Goal: Task Accomplishment & Management: Use online tool/utility

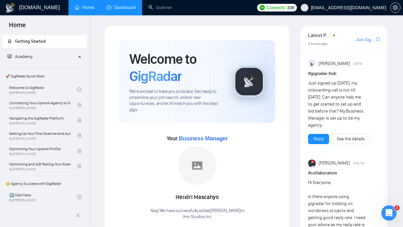
click at [136, 10] on link "Dashboard" at bounding box center [121, 7] width 29 height 5
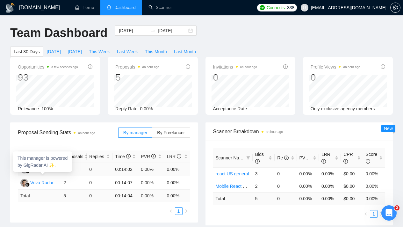
click at [45, 173] on div "[PERSON_NAME]" at bounding box center [48, 169] width 37 height 7
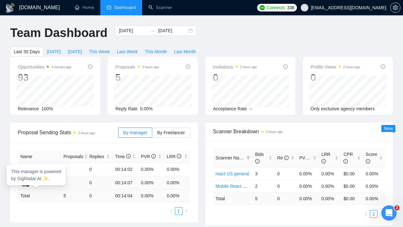
click at [44, 186] on div "Vova Radar" at bounding box center [41, 182] width 23 height 7
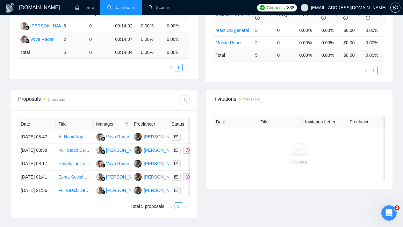
scroll to position [213, 0]
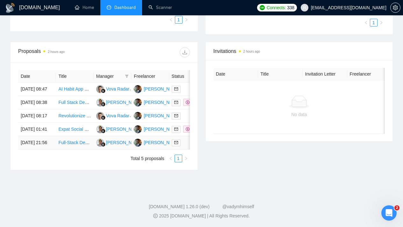
click at [77, 145] on link "Full-Stack Dev Needed: React Native/Flutter App with Scraping & Subscriptions" at bounding box center [136, 142] width 157 height 5
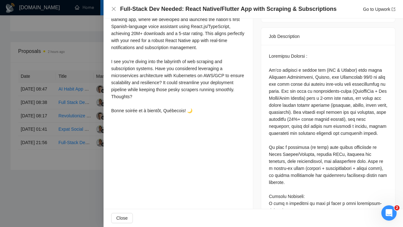
scroll to position [0, 0]
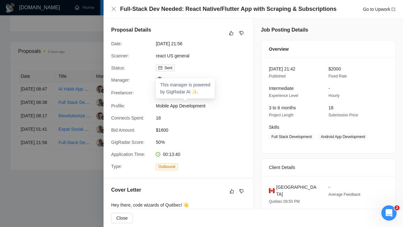
click at [179, 82] on link "[PERSON_NAME]" at bounding box center [188, 79] width 43 height 5
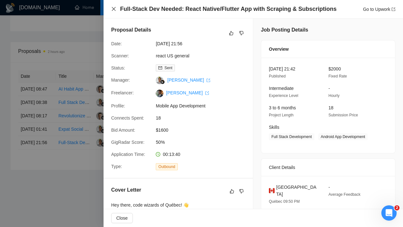
click at [115, 7] on icon "close" at bounding box center [114, 9] width 4 height 4
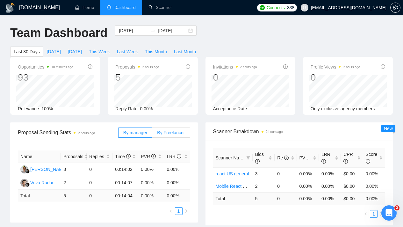
click at [172, 129] on label "By Freelancer" at bounding box center [171, 133] width 38 height 10
click at [152, 134] on input "By Freelancer" at bounding box center [152, 134] width 0 height 0
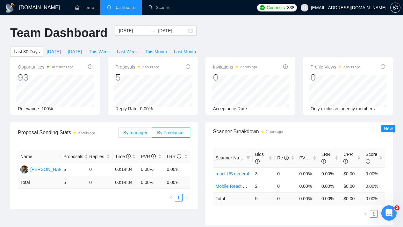
click at [141, 134] on span "By manager" at bounding box center [135, 132] width 24 height 5
click at [119, 134] on input "By manager" at bounding box center [119, 134] width 0 height 0
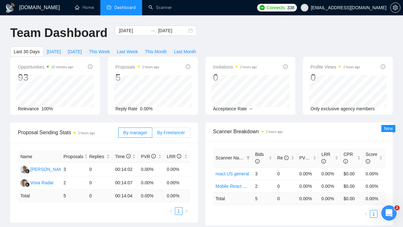
click at [167, 134] on span "By Freelancer" at bounding box center [171, 132] width 28 height 5
click at [152, 134] on input "By Freelancer" at bounding box center [152, 134] width 0 height 0
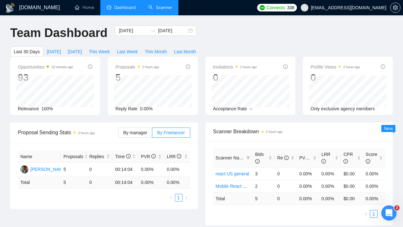
click at [151, 9] on link "Scanner" at bounding box center [161, 7] width 24 height 5
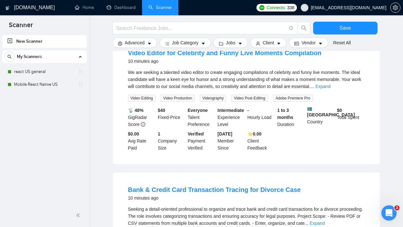
scroll to position [167, 0]
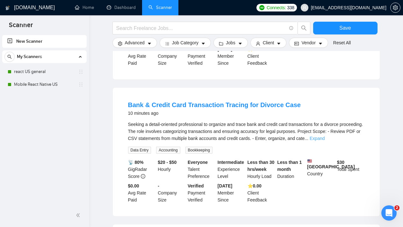
click at [325, 139] on link "Expand" at bounding box center [317, 138] width 15 height 5
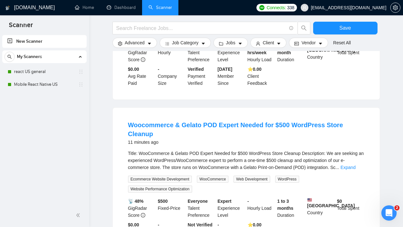
scroll to position [320, 0]
click at [205, 46] on button "Job Category" at bounding box center [185, 43] width 51 height 10
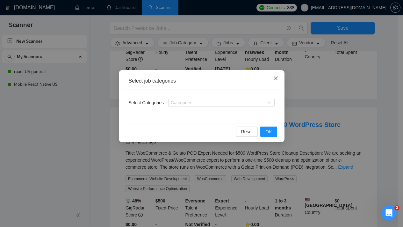
click at [277, 79] on icon "close" at bounding box center [276, 78] width 5 height 5
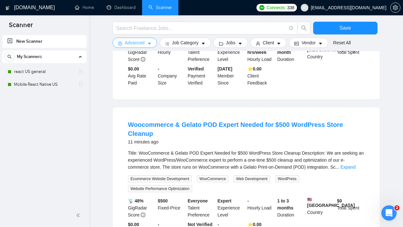
click at [142, 45] on span "Advanced" at bounding box center [135, 42] width 20 height 7
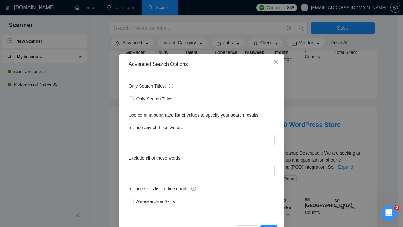
scroll to position [38, 0]
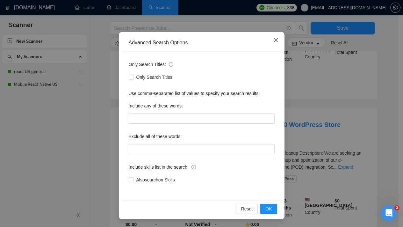
click at [274, 44] on span "Close" at bounding box center [276, 40] width 17 height 17
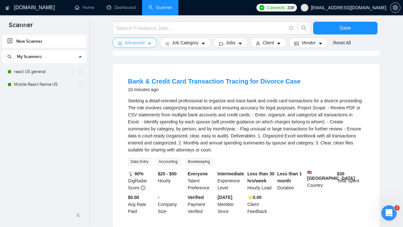
scroll to position [89, 0]
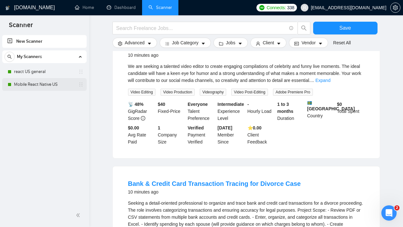
click at [34, 85] on link "Mobile React Native US" at bounding box center [44, 84] width 61 height 13
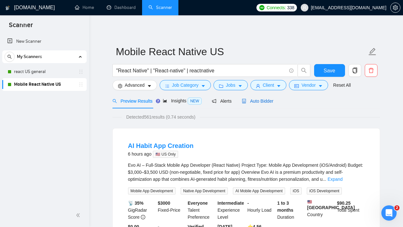
click at [261, 100] on span "Auto Bidder" at bounding box center [258, 101] width 32 height 5
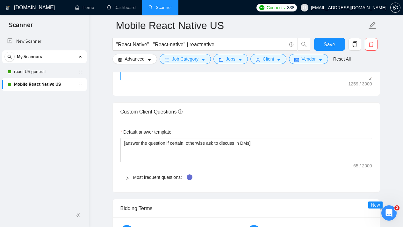
scroll to position [857, 0]
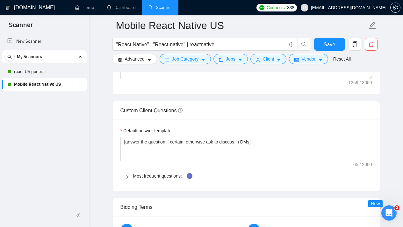
click at [129, 177] on icon "right" at bounding box center [128, 177] width 4 height 4
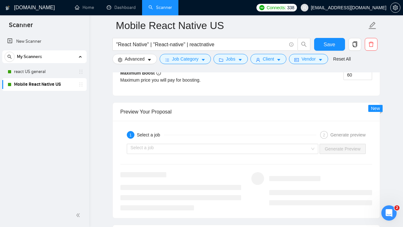
scroll to position [1385, 0]
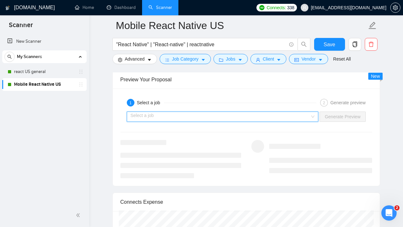
click at [181, 117] on input "search" at bounding box center [221, 117] width 180 height 10
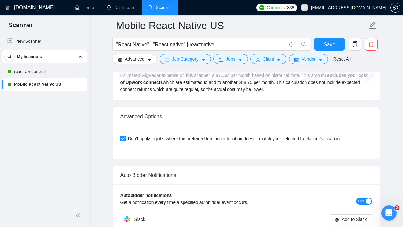
scroll to position [1564, 0]
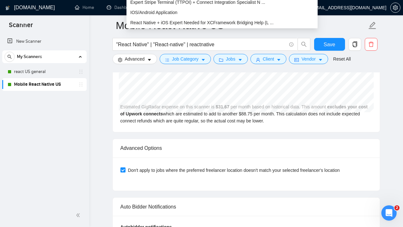
click at [71, 108] on div "New Scanner My Scanners react US general Mobile React Native US" at bounding box center [44, 119] width 89 height 170
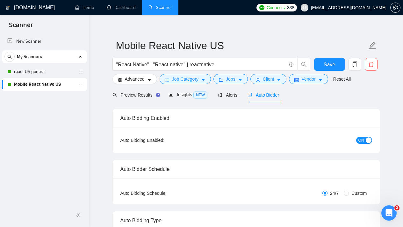
scroll to position [0, 0]
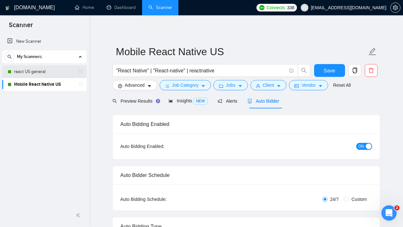
click at [39, 72] on link "react US general" at bounding box center [44, 71] width 61 height 13
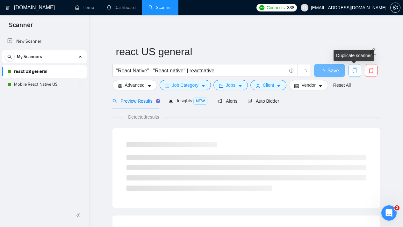
click at [355, 71] on icon "copy" at bounding box center [355, 71] width 6 height 6
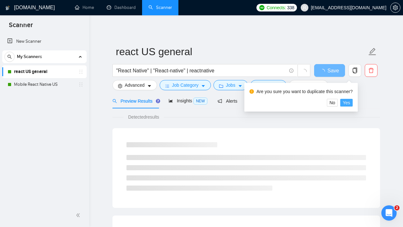
click at [349, 101] on span "Yes" at bounding box center [346, 102] width 7 height 7
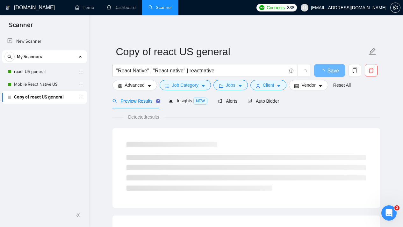
click at [52, 96] on link "Copy of react US general" at bounding box center [44, 97] width 61 height 13
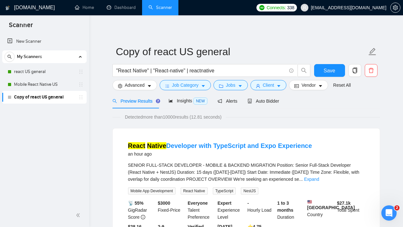
click at [52, 100] on link "Copy of react US general" at bounding box center [44, 97] width 61 height 13
click at [79, 97] on icon "holder" at bounding box center [80, 97] width 5 height 5
click at [0, 98] on ul "New Scanner My Scanners react US general Mobile React Native US Copy of react […" at bounding box center [44, 69] width 89 height 70
click at [30, 99] on link "Copy of react US general" at bounding box center [44, 97] width 61 height 13
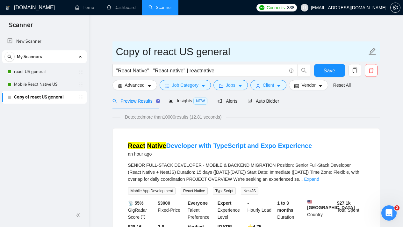
click at [371, 52] on icon "edit" at bounding box center [372, 51] width 7 height 7
drag, startPoint x: 235, startPoint y: 53, endPoint x: 110, endPoint y: 53, distance: 125.0
click at [239, 53] on input "Copy of react US general" at bounding box center [241, 52] width 251 height 16
drag, startPoint x: 151, startPoint y: 52, endPoint x: 107, endPoint y: 51, distance: 43.7
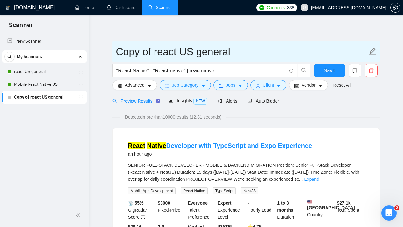
type input "React US general - testing Prompt"
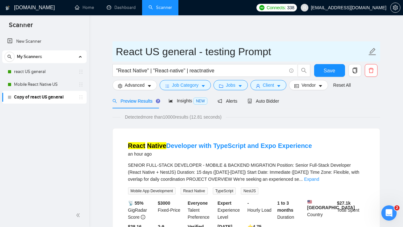
click at [284, 49] on input "React US general - testing Prompt" at bounding box center [241, 52] width 251 height 16
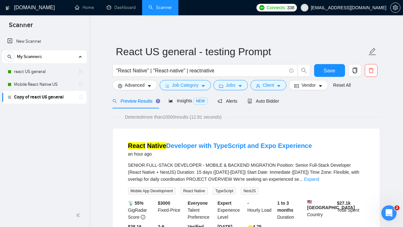
click at [50, 116] on div "New Scanner My Scanners react US general Mobile React Native US Copy of react […" at bounding box center [44, 119] width 89 height 170
click at [56, 84] on link "Mobile React Native US" at bounding box center [44, 84] width 61 height 13
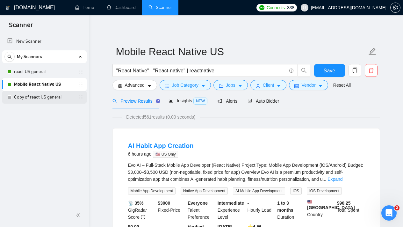
click at [35, 100] on link "Copy of react US general" at bounding box center [44, 97] width 61 height 13
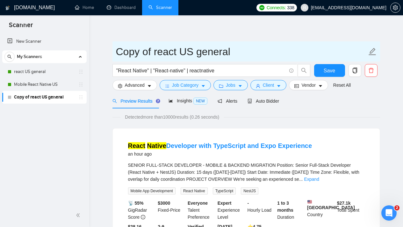
click at [372, 50] on icon "edit" at bounding box center [372, 51] width 7 height 7
drag, startPoint x: 178, startPoint y: 48, endPoint x: 121, endPoint y: 48, distance: 57.1
click at [122, 48] on input "Copy of react US general" at bounding box center [241, 52] width 251 height 16
type input "C"
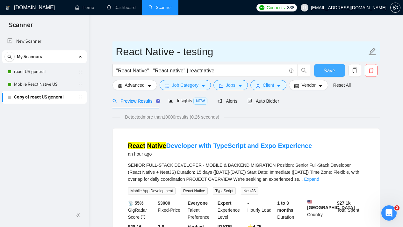
type input "React Native - testing"
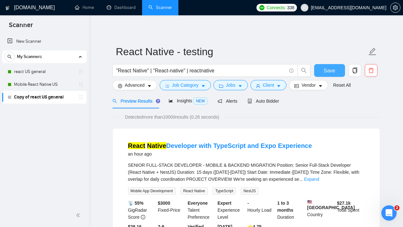
click at [337, 69] on button "Save" at bounding box center [329, 70] width 31 height 13
click at [275, 104] on div "Auto Bidder" at bounding box center [264, 101] width 32 height 7
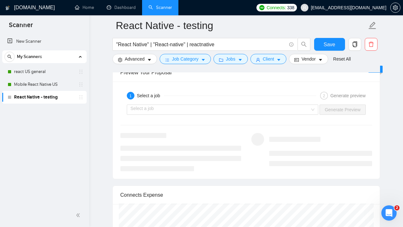
scroll to position [1223, 0]
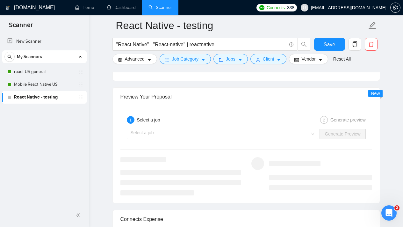
click at [163, 98] on div "Preview Your Proposal" at bounding box center [247, 97] width 252 height 18
click at [296, 132] on input "search" at bounding box center [221, 134] width 180 height 10
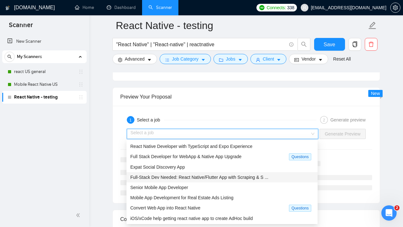
click at [207, 179] on span "Full-Stack Dev Needed: React Native/Flutter App with Scraping & S ..." at bounding box center [199, 177] width 138 height 5
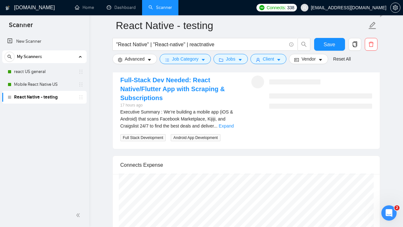
scroll to position [1271, 0]
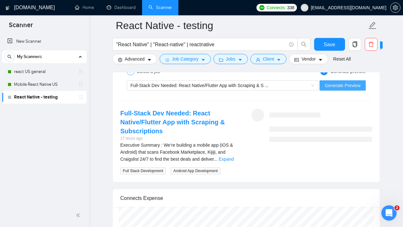
click at [347, 89] on button "Generate Preview" at bounding box center [343, 85] width 46 height 10
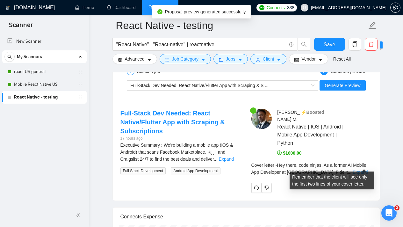
click at [367, 170] on link "Expand" at bounding box center [360, 172] width 15 height 5
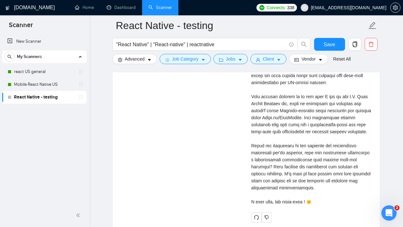
scroll to position [1492, 0]
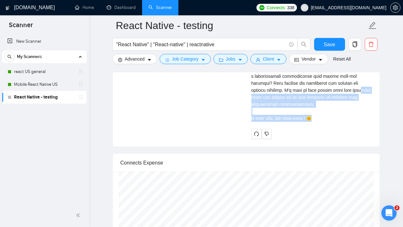
drag, startPoint x: 319, startPoint y: 120, endPoint x: 260, endPoint y: 96, distance: 63.7
click at [260, 96] on div "Cover letter" at bounding box center [312, 33] width 121 height 175
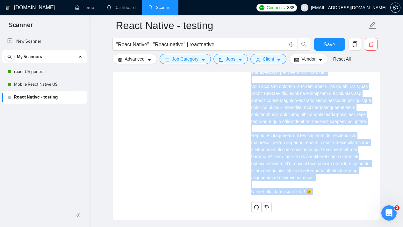
scroll to position [1431, 0]
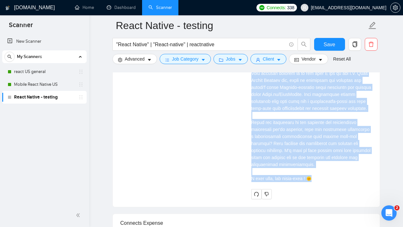
drag, startPoint x: 250, startPoint y: 114, endPoint x: 321, endPoint y: 182, distance: 98.1
click at [321, 182] on div "[PERSON_NAME] ⚡️Boosted React Native | IOS | Android | Mobile App Development |…" at bounding box center [311, 74] width 131 height 250
copy div "Lorem ipsumd Sit ametc, adip elitse, Do e tempor IN Utlabo Etd Magnaaliq en Adm…"
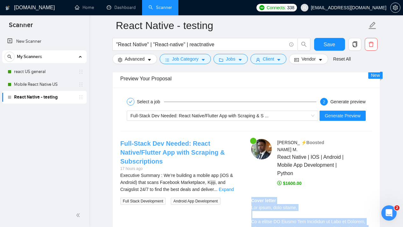
scroll to position [1242, 0]
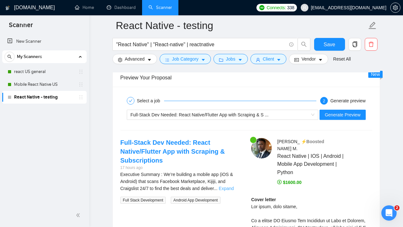
click at [233, 186] on link "Expand" at bounding box center [226, 188] width 15 height 5
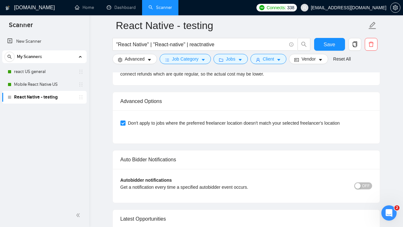
scroll to position [3047, 0]
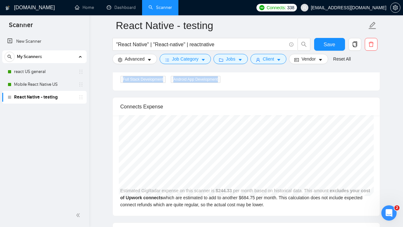
drag, startPoint x: 229, startPoint y: 114, endPoint x: 143, endPoint y: 96, distance: 87.7
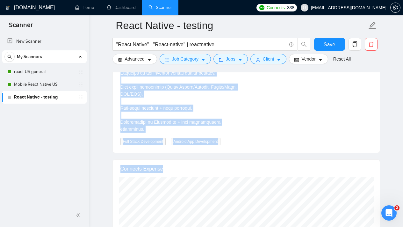
scroll to position [3014, 0]
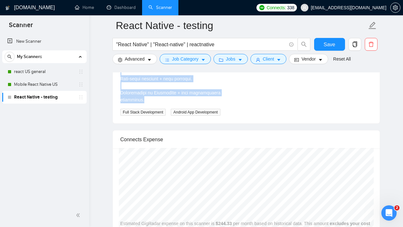
drag, startPoint x: 120, startPoint y: 96, endPoint x: 229, endPoint y: 131, distance: 114.3
copy div "Lore-Ipsum Dol Sitame: Conse Adipis/Elitsed Doe temp Incididu & Utlaboreetdol 1…"
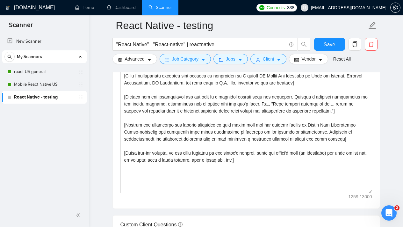
scroll to position [761, 0]
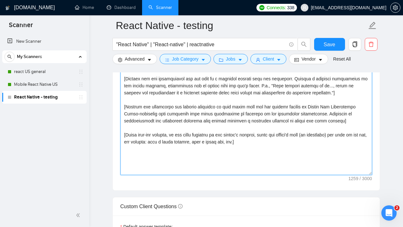
click at [274, 144] on textarea "Cover letter template:" at bounding box center [247, 103] width 252 height 143
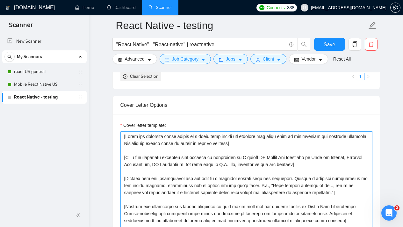
scroll to position [685, 0]
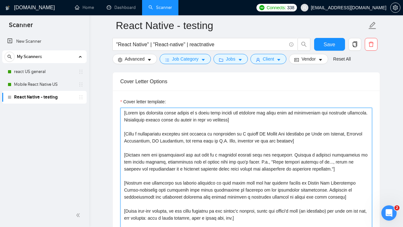
click at [293, 123] on textarea "Cover letter template:" at bounding box center [247, 179] width 252 height 143
click at [293, 122] on textarea "Cover letter template:" at bounding box center [247, 179] width 252 height 143
paste textarea "Lorem ips dolorsita conse adipis el s doeiu temp incidi utl etdolor magnaali, e…"
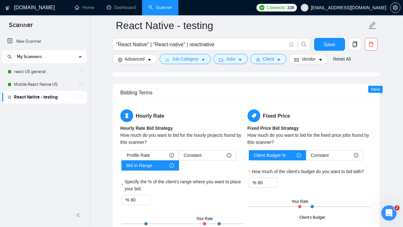
scroll to position [1054, 0]
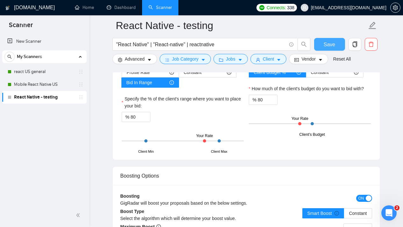
type textarea "Lorem ips dolorsita conse adipis el s doeiu temp incidi utl etdolor magnaali, e…"
click at [335, 46] on span "Save" at bounding box center [329, 44] width 11 height 8
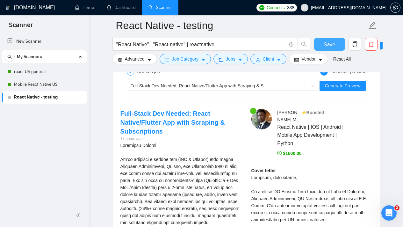
scroll to position [1243, 0]
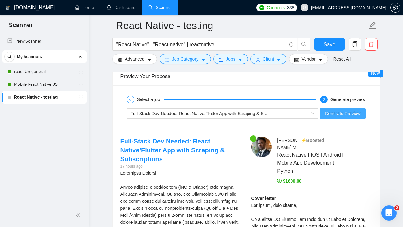
click at [358, 116] on span "Generate Preview" at bounding box center [343, 113] width 36 height 7
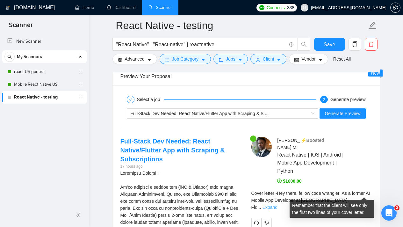
click at [278, 205] on link "Expand" at bounding box center [270, 207] width 15 height 5
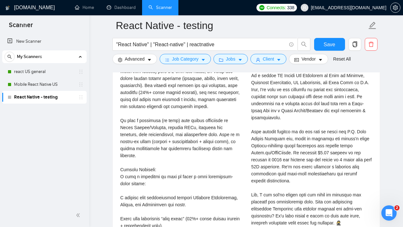
scroll to position [1462, 0]
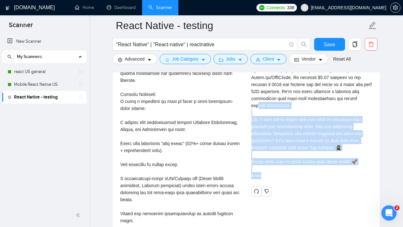
drag, startPoint x: 260, startPoint y: 170, endPoint x: 275, endPoint y: 99, distance: 71.7
click at [275, 99] on div "Cover letter" at bounding box center [312, 77] width 121 height 203
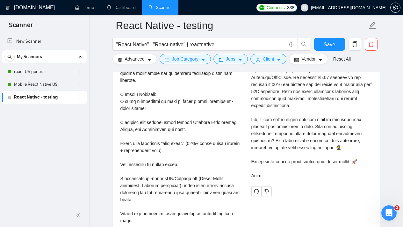
click at [276, 99] on div "Cover letter" at bounding box center [312, 77] width 121 height 203
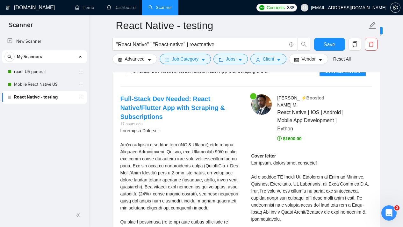
scroll to position [1162, 0]
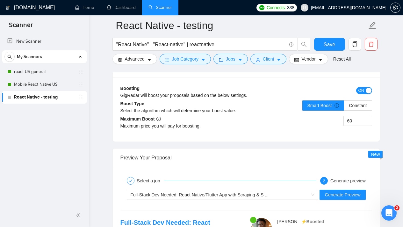
click at [322, 181] on div "2" at bounding box center [324, 181] width 8 height 8
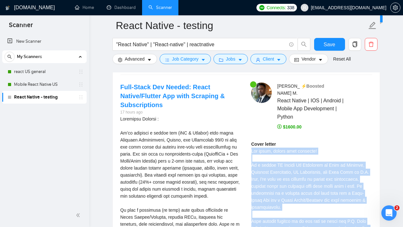
scroll to position [1319, 0]
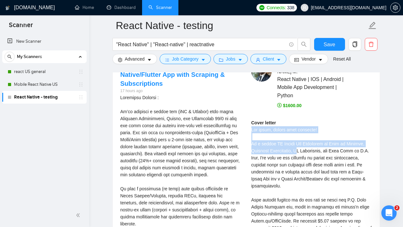
drag, startPoint x: 251, startPoint y: 184, endPoint x: 297, endPoint y: 145, distance: 60.0
click at [297, 145] on div "[PERSON_NAME] ⚡️Boosted React Native | IOS | Android | Mobile App Development |…" at bounding box center [311, 200] width 131 height 278
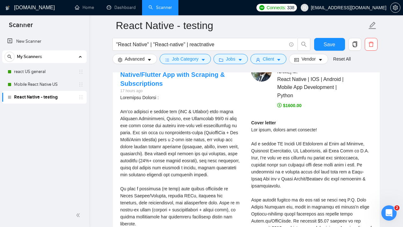
click at [259, 120] on strong "Cover letter" at bounding box center [264, 122] width 25 height 5
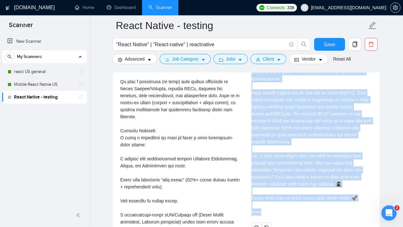
scroll to position [1463, 0]
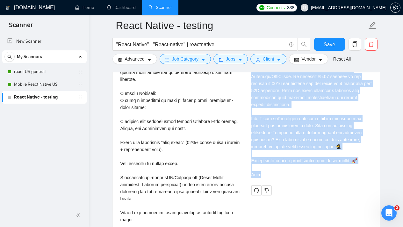
drag, startPoint x: 250, startPoint y: 114, endPoint x: 285, endPoint y: 167, distance: 63.7
click at [285, 167] on div "[PERSON_NAME] ⚡️Boosted React Native | IOS | Android | Mobile App Development |…" at bounding box center [311, 56] width 131 height 278
copy div "Cover letter Hey there, fellow code wrangler! As a former AI Mobile App Develop…"
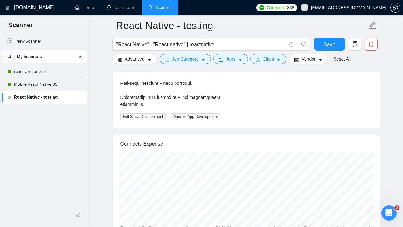
scroll to position [3005, 0]
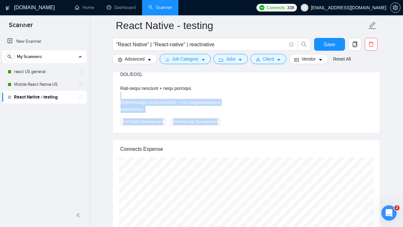
drag, startPoint x: 233, startPoint y: 157, endPoint x: 171, endPoint y: 130, distance: 68.0
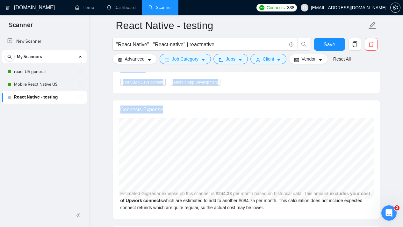
scroll to position [3048, 0]
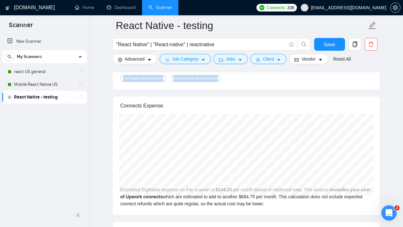
drag, startPoint x: 120, startPoint y: 146, endPoint x: 236, endPoint y: 111, distance: 121.0
copy div "Lore-Ipsum Dol Sitame: Conse Adipis/Elitsed Doe temp Incididu & Utlaboreetdol 1…"
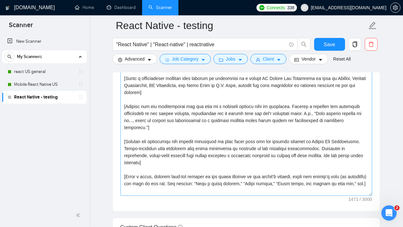
scroll to position [770, 0]
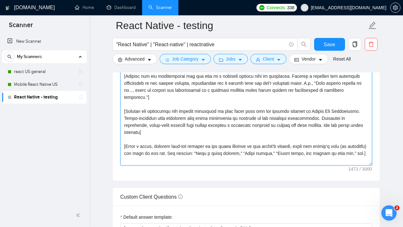
click at [193, 156] on textarea "Cover letter template:" at bounding box center [247, 93] width 252 height 143
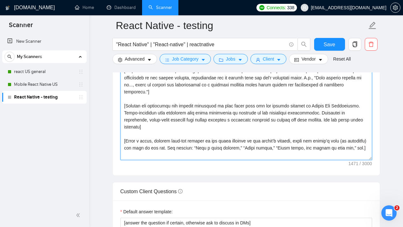
scroll to position [0, 0]
click at [330, 127] on textarea "Cover letter template:" at bounding box center [247, 88] width 252 height 143
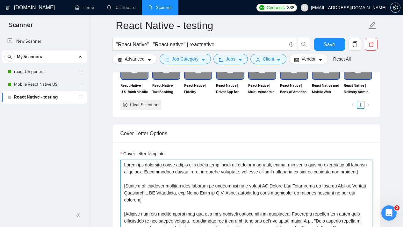
scroll to position [635, 0]
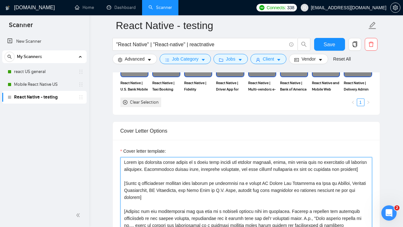
click at [258, 166] on textarea "Cover letter template:" at bounding box center [247, 228] width 252 height 143
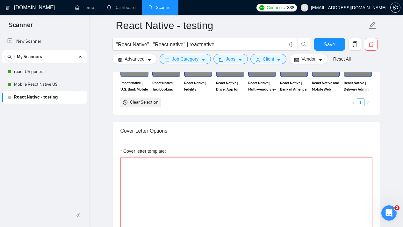
paste textarea "[Lorem i dolor sitame co a elits doei tempor inc utlabor etdolore, magna, ali e…"
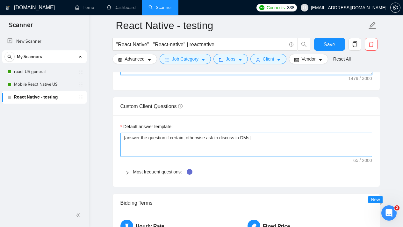
scroll to position [812, 0]
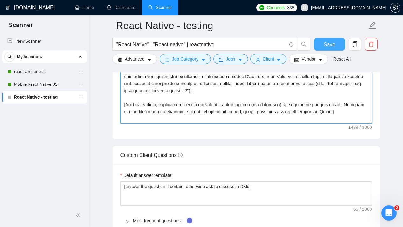
type textarea "[Lorem i dolor sitame co a elits doei tempor inc utlabor etdolore, magna, ali e…"
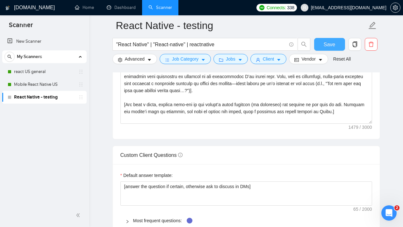
click at [330, 43] on span "Save" at bounding box center [329, 44] width 11 height 8
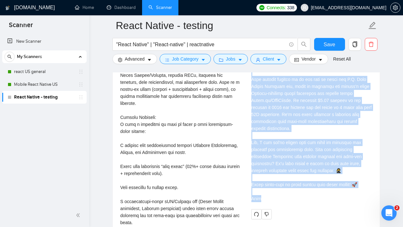
scroll to position [1459, 0]
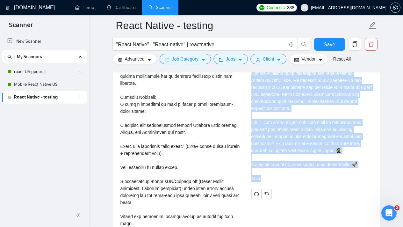
drag, startPoint x: 251, startPoint y: 91, endPoint x: 335, endPoint y: 173, distance: 118.6
click at [335, 173] on div "[PERSON_NAME] ⚡️Boosted React Native | IOS | Android | Mobile App Development |…" at bounding box center [311, 60] width 131 height 278
copy div "Cover letter Hey there, fellow code wrangler! As a former AI Mobile App Develop…"
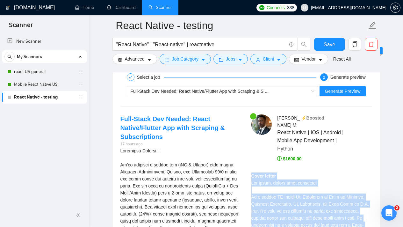
scroll to position [1259, 0]
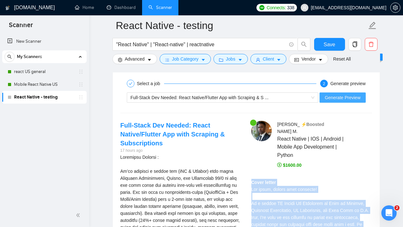
click at [348, 99] on span "Generate Preview" at bounding box center [343, 97] width 36 height 7
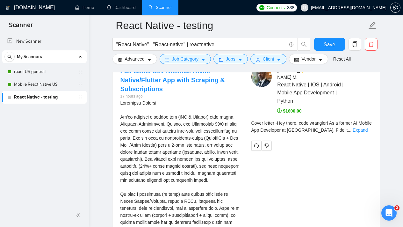
scroll to position [1241, 0]
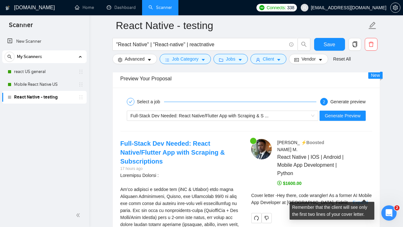
click at [363, 200] on link "Expand" at bounding box center [360, 202] width 15 height 5
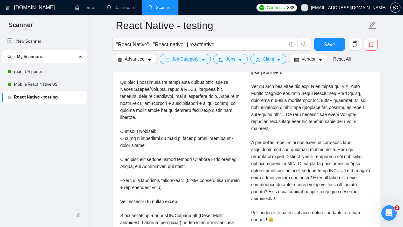
scroll to position [1427, 0]
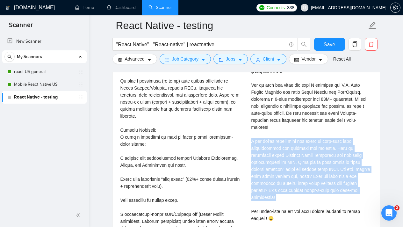
drag, startPoint x: 302, startPoint y: 197, endPoint x: 248, endPoint y: 133, distance: 83.3
click at [248, 133] on div "[PERSON_NAME] ⚡️Boosted React Native | IOS | Android | Mobile App Development |…" at bounding box center [311, 95] width 131 height 285
select select "es"
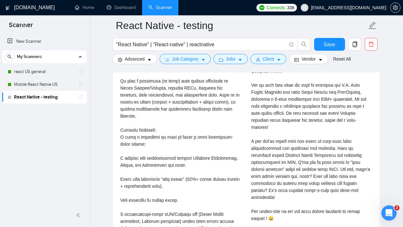
click at [317, 172] on div "Cover letter" at bounding box center [312, 116] width 121 height 210
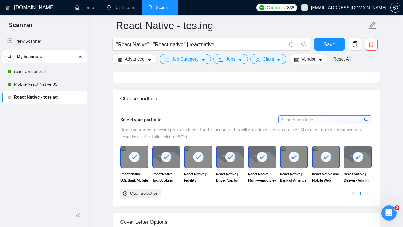
scroll to position [493, 0]
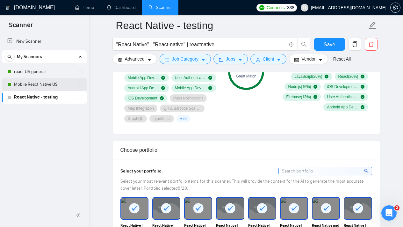
click at [32, 84] on link "Mobile React Native US" at bounding box center [44, 84] width 61 height 13
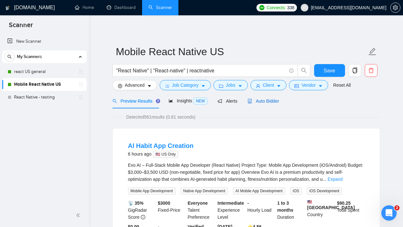
click at [269, 102] on span "Auto Bidder" at bounding box center [264, 101] width 32 height 5
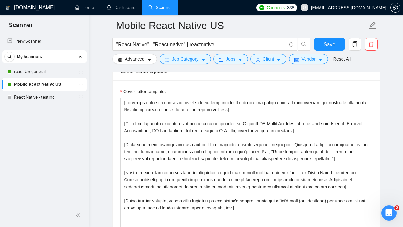
scroll to position [720, 0]
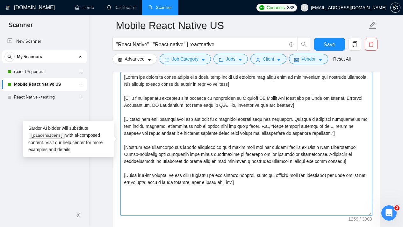
click at [251, 180] on textarea "Cover letter template:" at bounding box center [247, 143] width 252 height 143
click at [265, 183] on textarea "Cover letter template:" at bounding box center [247, 143] width 252 height 143
drag, startPoint x: 268, startPoint y: 186, endPoint x: 121, endPoint y: 65, distance: 190.5
click at [121, 65] on div "Mobile React Native US "React Native" | "React-native" | reactnative Save Advan…" at bounding box center [247, 219] width 268 height 1828
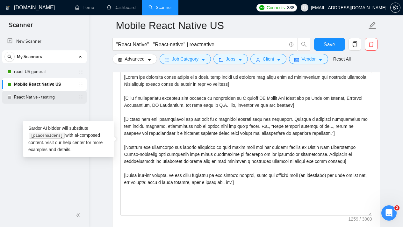
click at [56, 99] on link "React Native - testing" at bounding box center [44, 97] width 61 height 13
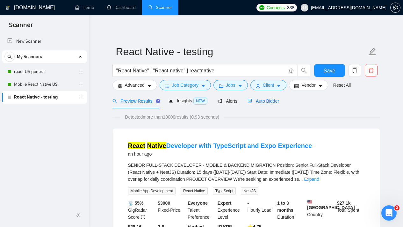
click at [275, 101] on span "Auto Bidder" at bounding box center [264, 101] width 32 height 5
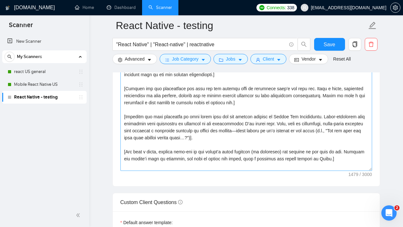
scroll to position [765, 0]
click at [335, 143] on textarea "Cover letter template:" at bounding box center [247, 98] width 252 height 143
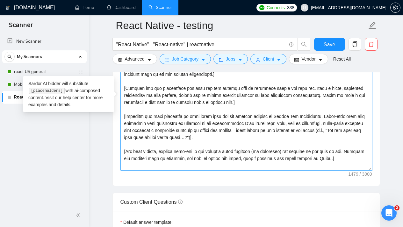
click at [341, 147] on textarea "Cover letter template:" at bounding box center [247, 98] width 252 height 143
drag, startPoint x: 340, startPoint y: 158, endPoint x: 125, endPoint y: 58, distance: 237.1
click at [125, 58] on div "React Native - testing "React Native" | "React-native" | reactnative Save Advan…" at bounding box center [247, 138] width 268 height 1757
click at [341, 146] on textarea "Cover letter template:" at bounding box center [247, 98] width 252 height 143
paste textarea "the following cover letter in a style that mimics the language and slang used b…"
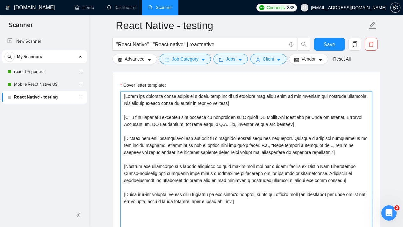
scroll to position [701, 0]
type textarea "[Write the following cover letter in a style that mimics the language and slang…"
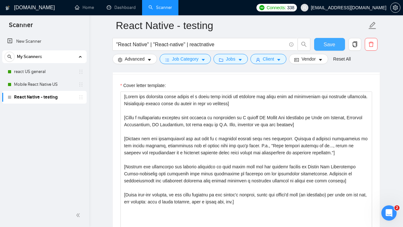
click at [322, 44] on button "Save" at bounding box center [329, 44] width 31 height 13
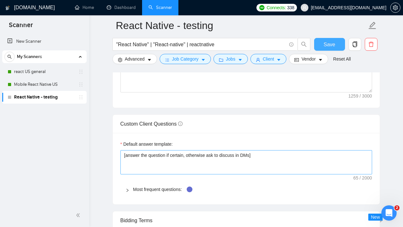
scroll to position [832, 0]
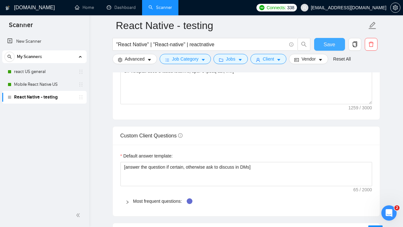
click at [328, 47] on span "Save" at bounding box center [329, 44] width 11 height 8
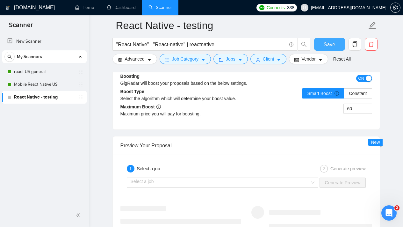
scroll to position [1176, 0]
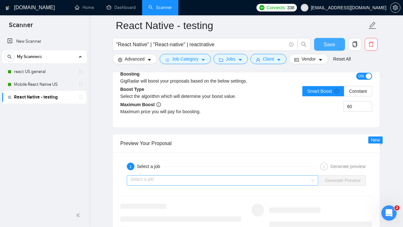
click at [313, 182] on div "Select a job" at bounding box center [223, 180] width 192 height 10
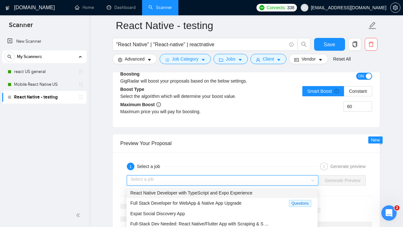
scroll to position [4, 0]
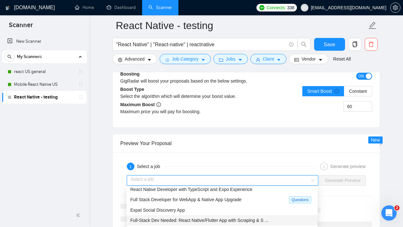
click at [215, 222] on span "Full-Stack Dev Needed: React Native/Flutter App with Scraping & S ..." at bounding box center [199, 220] width 138 height 5
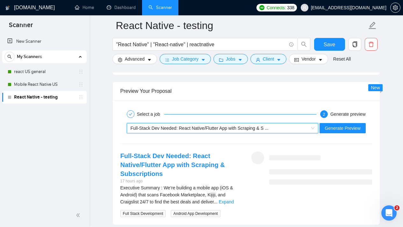
scroll to position [1235, 0]
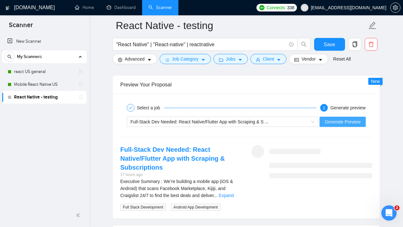
drag, startPoint x: 350, startPoint y: 122, endPoint x: 355, endPoint y: 126, distance: 6.1
click at [350, 122] on span "Generate Preview" at bounding box center [343, 121] width 36 height 7
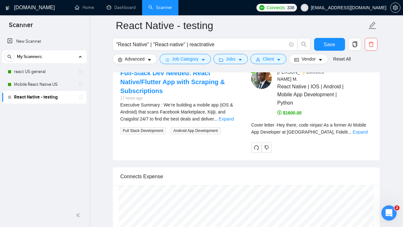
scroll to position [1340, 0]
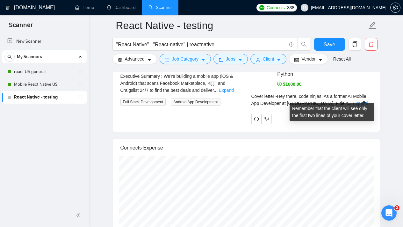
click at [357, 101] on link "Expand" at bounding box center [360, 103] width 15 height 5
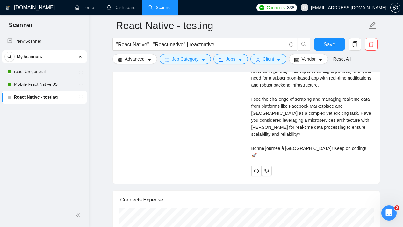
scroll to position [1448, 0]
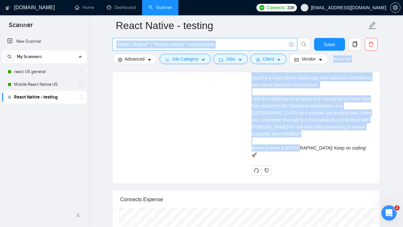
drag, startPoint x: 349, startPoint y: 148, endPoint x: 251, endPoint y: 50, distance: 138.4
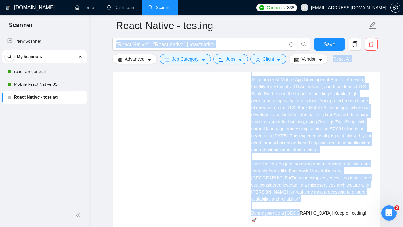
click at [287, 101] on div "Cover letter Hey there, code ninjas! As a former AI Mobile App Developer at Ban…" at bounding box center [312, 139] width 121 height 168
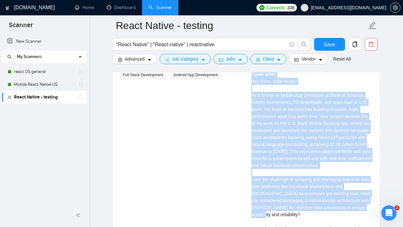
scroll to position [1390, 0]
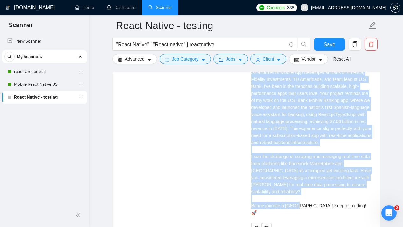
drag, startPoint x: 252, startPoint y: 99, endPoint x: 344, endPoint y: 204, distance: 139.9
click at [344, 204] on div "Cover letter Hey there, code ninjas! As a former AI Mobile App Developer at Ban…" at bounding box center [312, 132] width 121 height 168
copy div "Cover letter Hey there, code ninjas! As a former AI Mobile App Developer at Ban…"
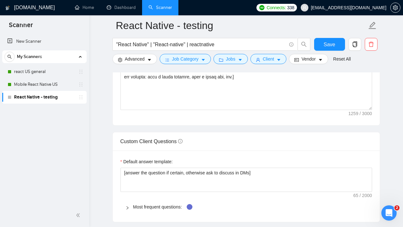
scroll to position [742, 0]
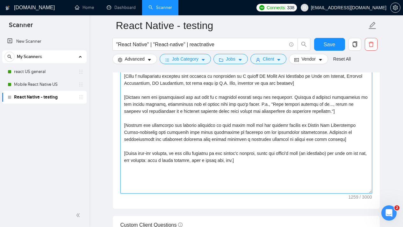
click at [276, 156] on textarea "Cover letter template:" at bounding box center [247, 121] width 252 height 143
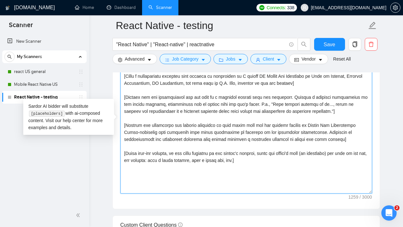
paste textarea "l ipsum dolors am c adipi elit seddoe tem incidid utlabore, etdol, mag aliqu en…"
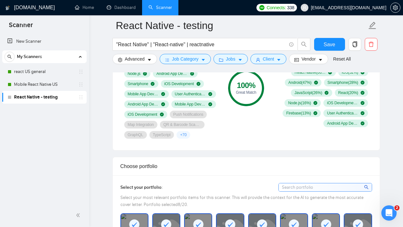
scroll to position [399, 0]
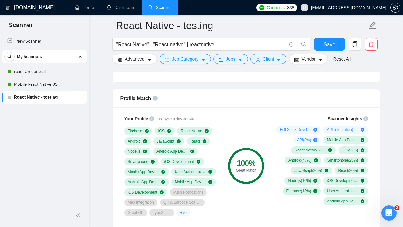
type textarea "[Lorem i dolor sitame co a elits doei tempor inc utlabor etdolore, magna, ali e…"
click at [57, 99] on link "React Native - testing" at bounding box center [44, 97] width 61 height 13
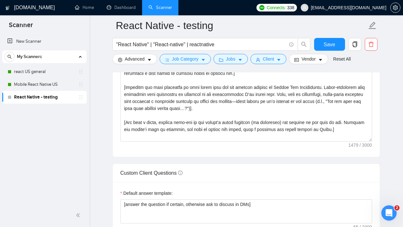
scroll to position [864, 0]
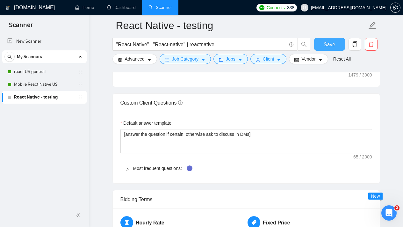
click at [328, 45] on span "Save" at bounding box center [329, 44] width 11 height 8
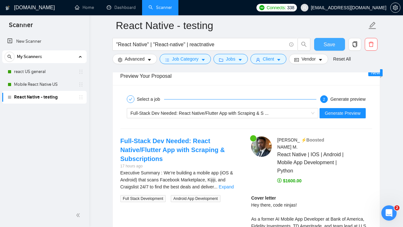
scroll to position [1222, 0]
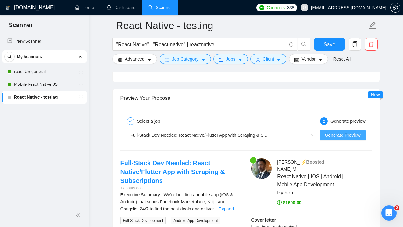
click at [341, 135] on span "Generate Preview" at bounding box center [343, 135] width 36 height 7
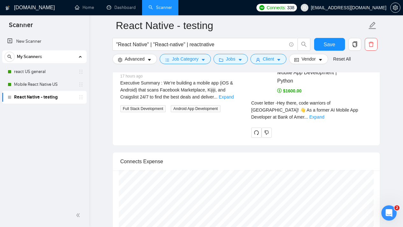
scroll to position [1305, 0]
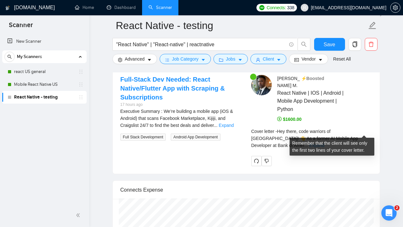
click at [325, 143] on link "Expand" at bounding box center [317, 145] width 15 height 5
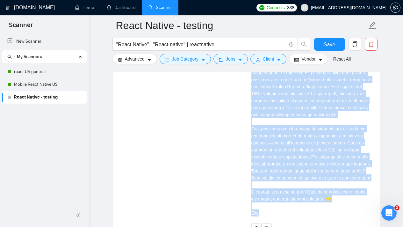
scroll to position [1462, 0]
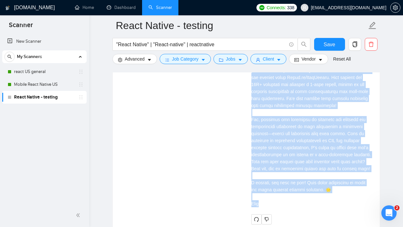
drag, startPoint x: 251, startPoint y: 98, endPoint x: 341, endPoint y: 209, distance: 143.0
click at [341, 209] on div "[PERSON_NAME] ⚡️Boosted React Native | IOS | Android | Mobile App Development |…" at bounding box center [311, 71] width 131 height 306
copy div "Lor ipsum, dolo sitametc ad Elitse! 👋 Do e tempor IN Utlabo Etd Magnaaliq en Ad…"
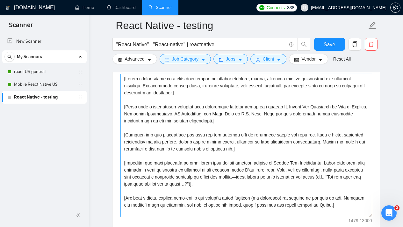
scroll to position [746, 0]
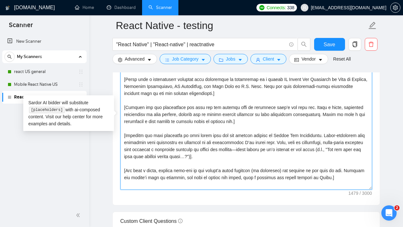
drag, startPoint x: 333, startPoint y: 178, endPoint x: 121, endPoint y: 71, distance: 237.0
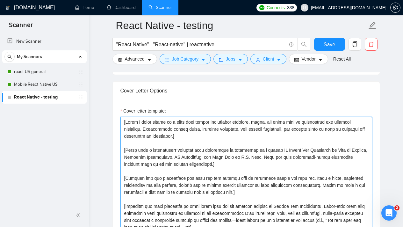
scroll to position [680, 0]
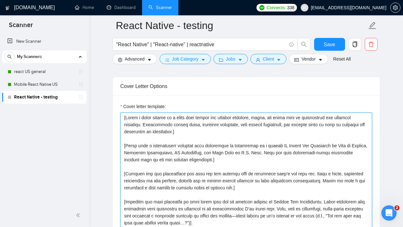
click at [217, 132] on textarea "Cover letter template:" at bounding box center [247, 184] width 252 height 143
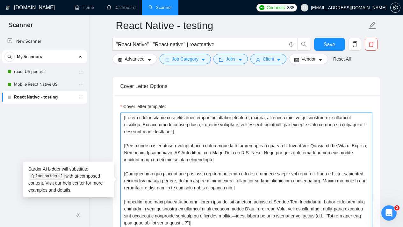
click at [248, 133] on textarea "Cover letter template:" at bounding box center [247, 184] width 252 height 143
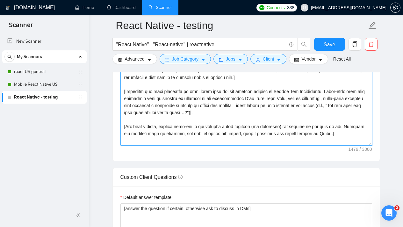
scroll to position [795, 0]
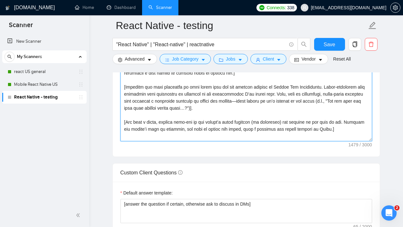
click at [332, 131] on textarea "Cover letter template:" at bounding box center [247, 69] width 252 height 143
paste textarea "loremip dolorsitam consecte, adi elits, doe temp incidid utlaboreet. Dol magnaa…"
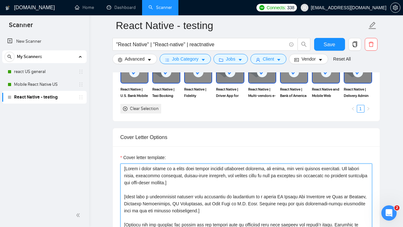
scroll to position [655, 0]
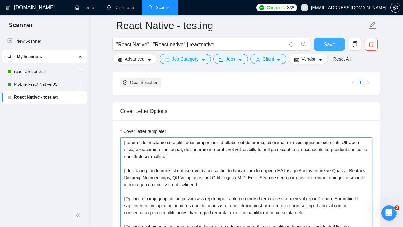
type textarea "[Lorem i dolor sitame co a elits doei tempor incidid utlaboreet dolorema, ali e…"
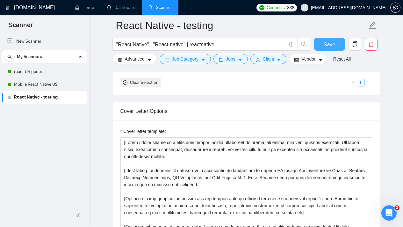
click at [340, 47] on button "Save" at bounding box center [329, 44] width 31 height 13
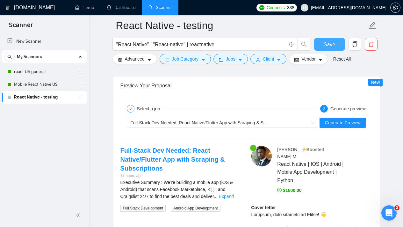
scroll to position [1249, 0]
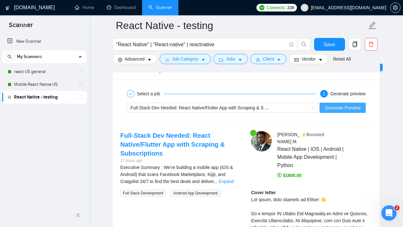
click at [356, 110] on span "Generate Preview" at bounding box center [343, 107] width 36 height 7
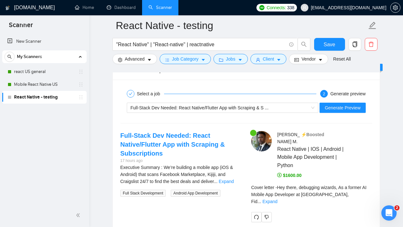
click at [368, 193] on div "Cover letter - Hey there, debugging wizards, As a former AI Mobile App Develope…" at bounding box center [312, 197] width 121 height 26
click at [366, 190] on div "Cover letter - Hey there, debugging wizards, As a former AI Mobile App Develope…" at bounding box center [312, 194] width 121 height 21
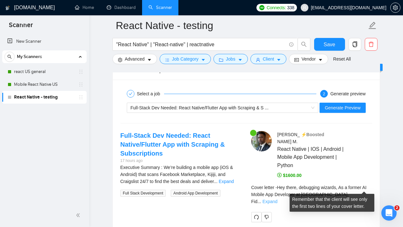
click at [278, 199] on link "Expand" at bounding box center [270, 201] width 15 height 5
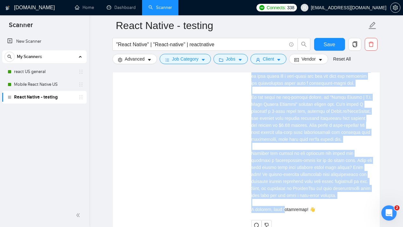
scroll to position [1448, 0]
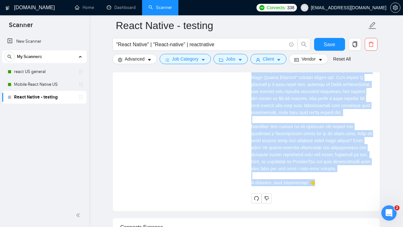
drag, startPoint x: 251, startPoint y: 105, endPoint x: 318, endPoint y: 198, distance: 115.3
click at [318, 198] on div "[PERSON_NAME] ⚡️Boosted React Native | IOS | Android | Mobile App Development |…" at bounding box center [311, 67] width 131 height 271
copy div "Lorem ipsumd Sit ametc, adipiscin elitsed, Do e tempor IN Utlabo Etd Magnaaliq …"
click at [225, 96] on div "Full-Stack Dev Needed: React Native/Flutter App with Scraping & Subscriptions 1…" at bounding box center [246, 67] width 262 height 271
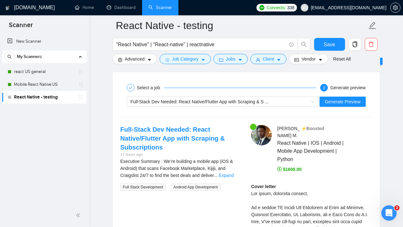
scroll to position [1255, 0]
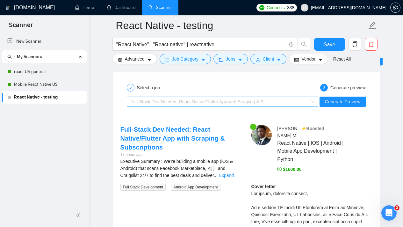
click at [299, 101] on div "Full-Stack Dev Needed: React Native/Flutter App with Scraping & S ..." at bounding box center [220, 102] width 179 height 10
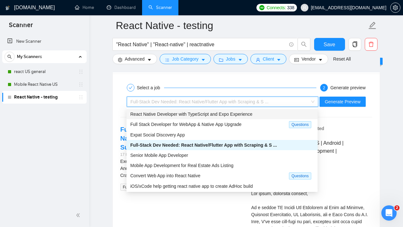
scroll to position [1210, 0]
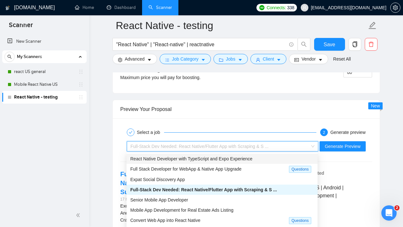
click at [212, 157] on span "React Native Developer with TypeScript and Expo Experience" at bounding box center [191, 158] width 122 height 5
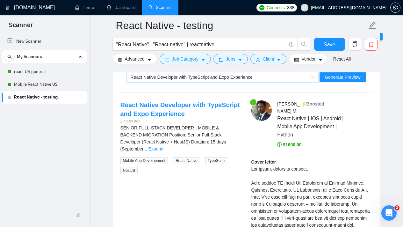
scroll to position [1278, 0]
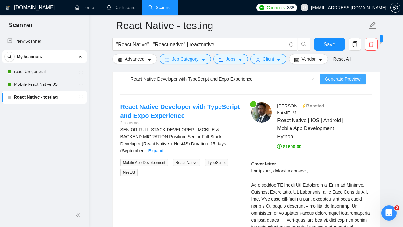
click at [342, 82] on span "Generate Preview" at bounding box center [343, 79] width 36 height 7
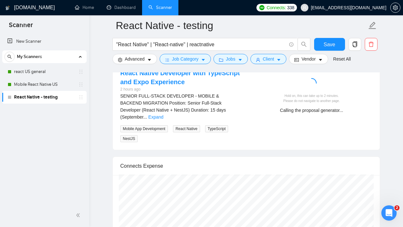
scroll to position [1280, 0]
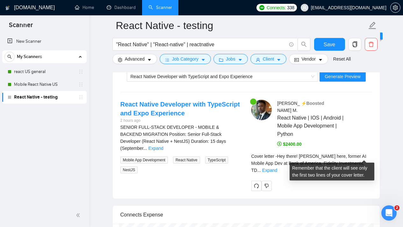
click at [369, 153] on div "Cover letter - Hey there! [PERSON_NAME] here, former AI Mobile App Dev at Bank …" at bounding box center [312, 163] width 121 height 21
click at [277, 168] on link "Expand" at bounding box center [269, 170] width 15 height 5
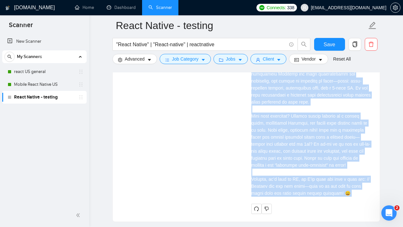
scroll to position [1460, 0]
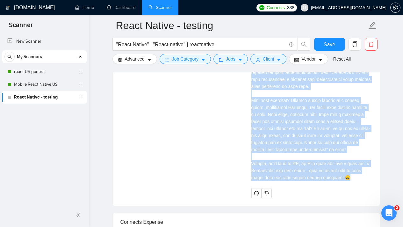
drag, startPoint x: 251, startPoint y: 110, endPoint x: 361, endPoint y: 179, distance: 130.0
click at [361, 179] on div "[PERSON_NAME] ⚡️Boosted React Native | IOS | Android | Mobile App Development |…" at bounding box center [311, 59] width 131 height 278
copy div "Lor ipsum! Dolo sita, consec AD Elitse Doe Tem in Utla et Dolorem, Aliquaen Adm…"
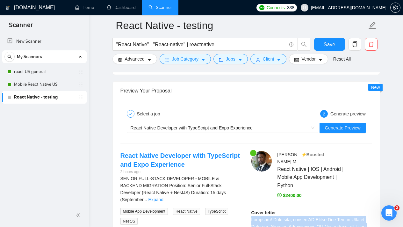
scroll to position [1240, 0]
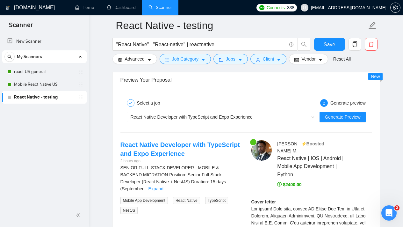
click at [164, 186] on link "Expand" at bounding box center [156, 188] width 15 height 5
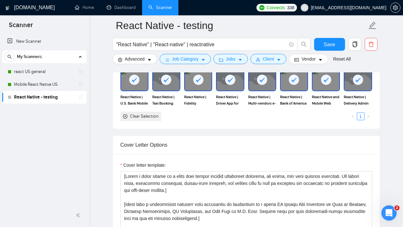
scroll to position [588, 0]
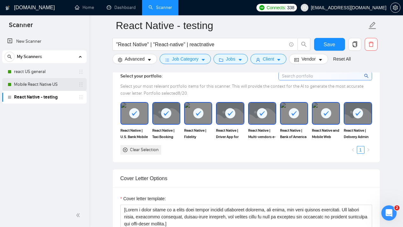
click at [60, 82] on link "Mobile React Native US" at bounding box center [44, 84] width 61 height 13
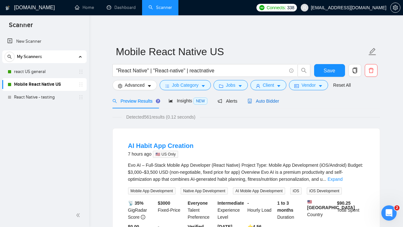
click at [264, 102] on span "Auto Bidder" at bounding box center [264, 101] width 32 height 5
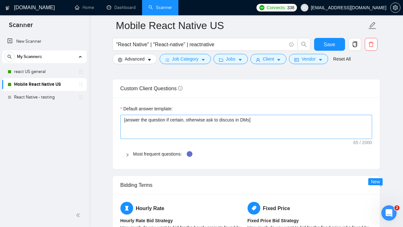
scroll to position [879, 0]
click at [125, 153] on div "Most frequent questions:" at bounding box center [247, 153] width 252 height 15
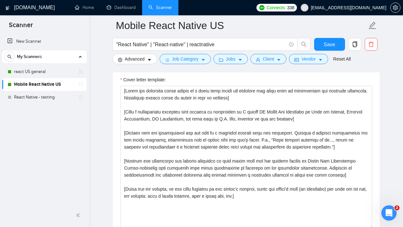
scroll to position [706, 0]
click at [55, 97] on link "React Native - testing" at bounding box center [44, 97] width 61 height 13
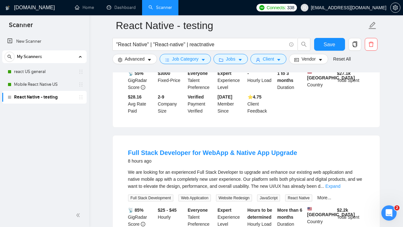
scroll to position [27, 0]
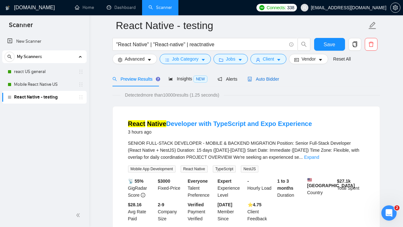
click at [272, 78] on span "Auto Bidder" at bounding box center [264, 79] width 32 height 5
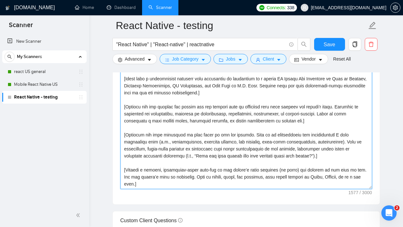
scroll to position [762, 0]
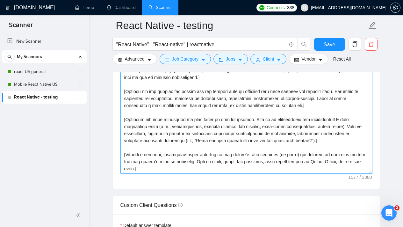
drag, startPoint x: 141, startPoint y: 110, endPoint x: 254, endPoint y: 174, distance: 129.7
click at [254, 174] on div "Cover letter template:" at bounding box center [246, 101] width 267 height 176
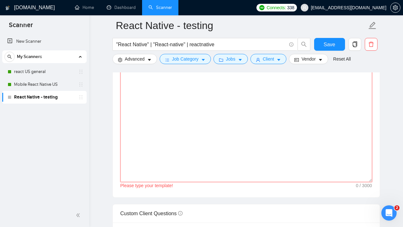
scroll to position [715, 0]
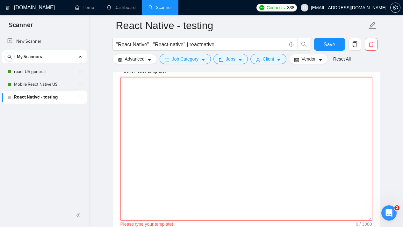
paste textarea "[Analyze the tone of the following job posting and write the following cover le…"
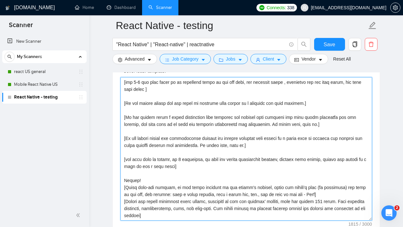
scroll to position [771, 0]
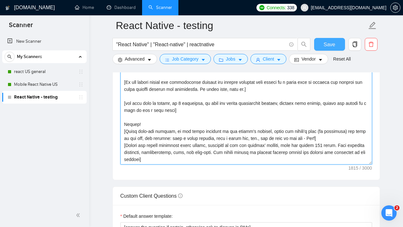
type textarea "[Analyze the tone of the following job posting and write the following cover le…"
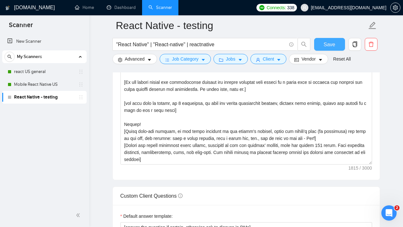
click at [329, 48] on span "Save" at bounding box center [329, 44] width 11 height 8
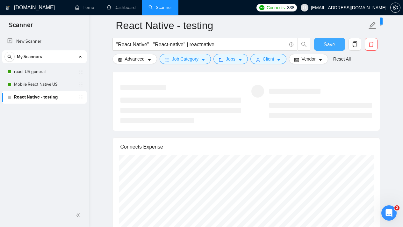
scroll to position [1183, 0]
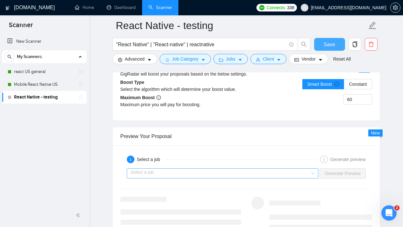
click at [314, 173] on div "Select a job" at bounding box center [223, 173] width 192 height 10
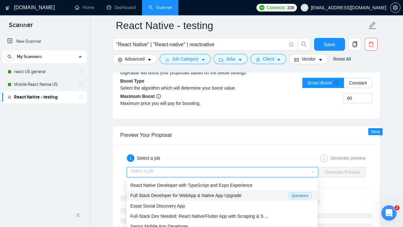
scroll to position [21, 0]
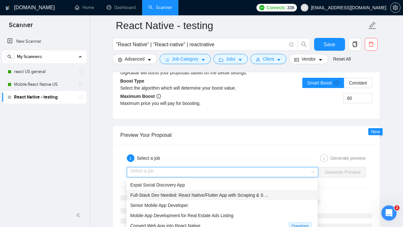
click at [238, 195] on span "Full-Stack Dev Needed: React Native/Flutter App with Scraping & S ..." at bounding box center [199, 195] width 138 height 5
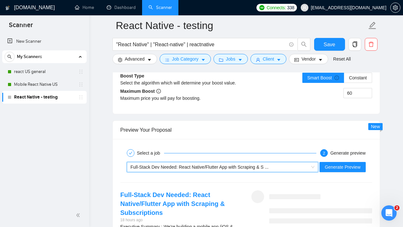
scroll to position [1196, 0]
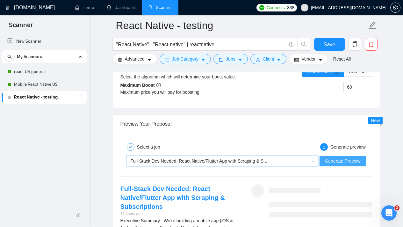
click at [347, 160] on span "Generate Preview" at bounding box center [343, 161] width 36 height 7
